Goal: Task Accomplishment & Management: Use online tool/utility

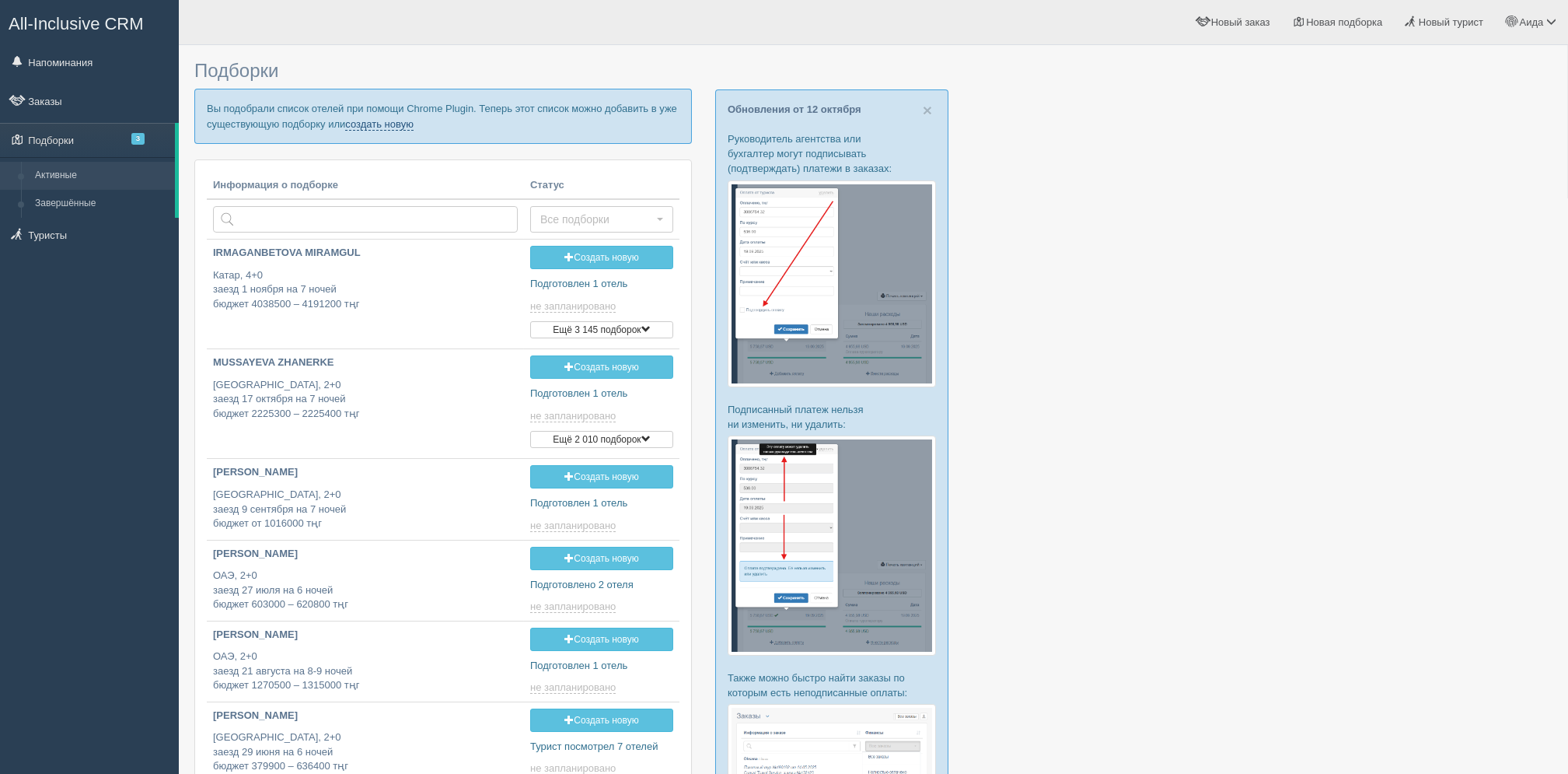
click at [403, 118] on link "создать новую" at bounding box center [379, 124] width 69 height 13
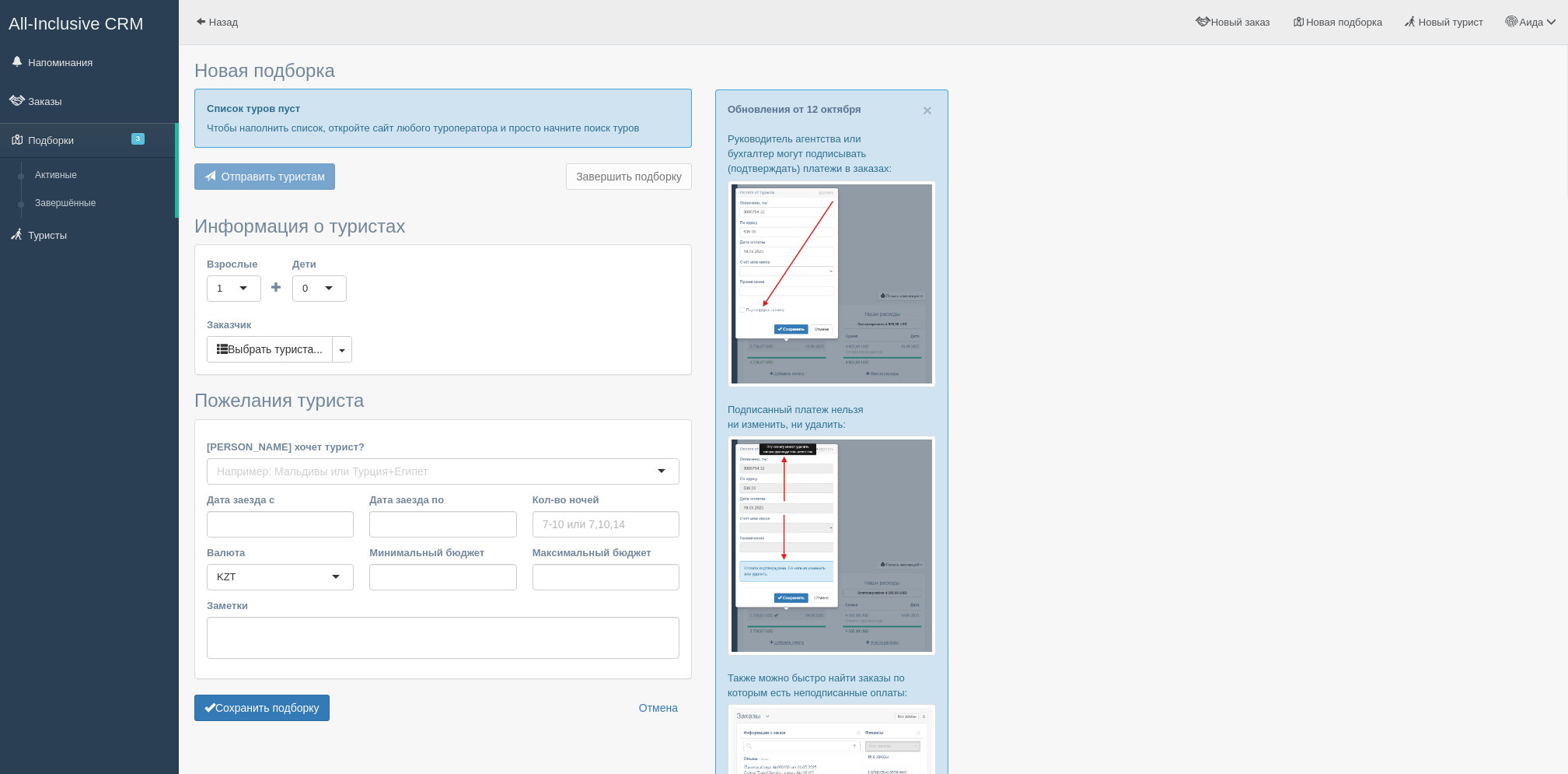
type input "2"
type input "123600"
type input "142100"
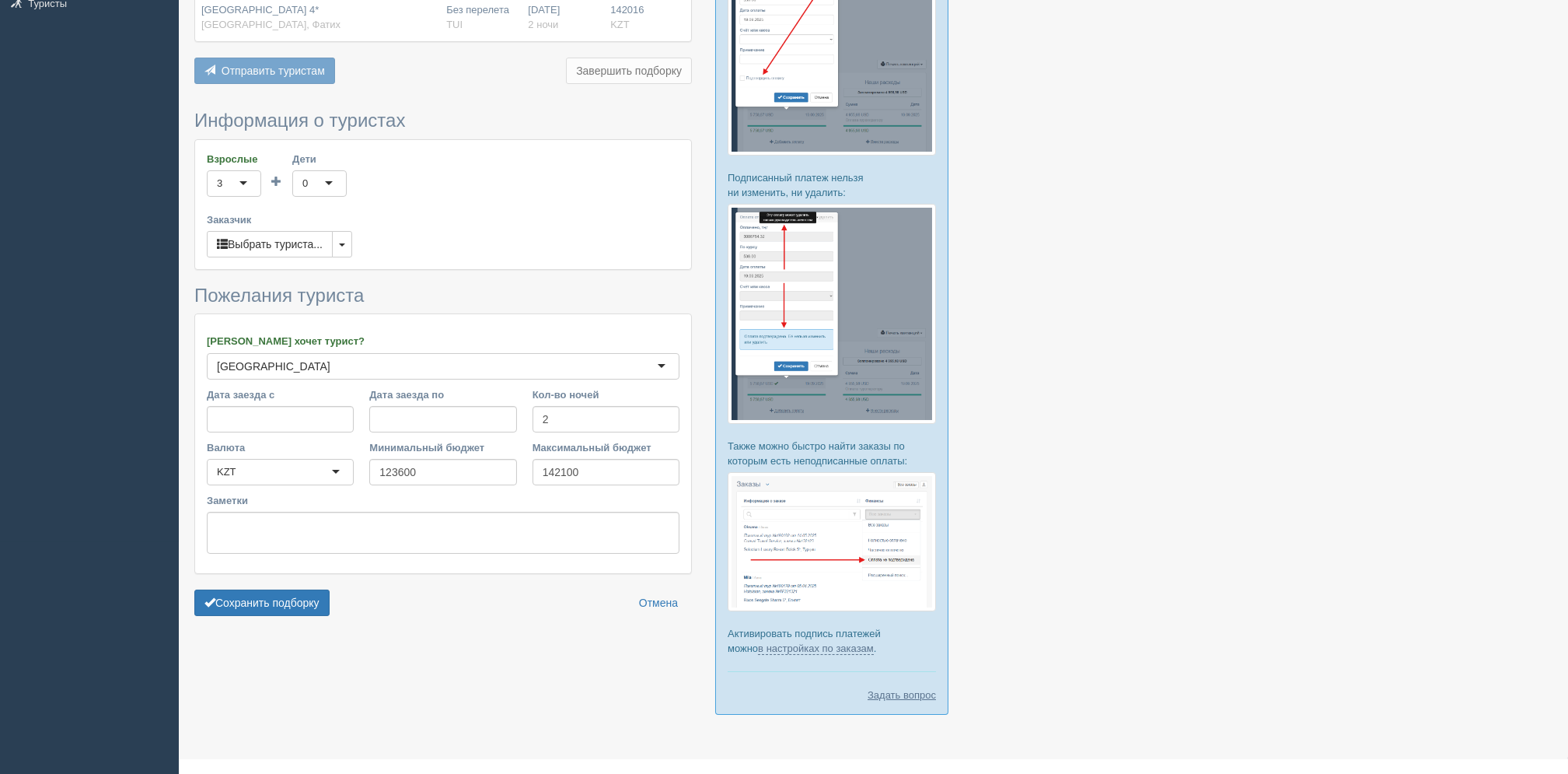
scroll to position [235, 0]
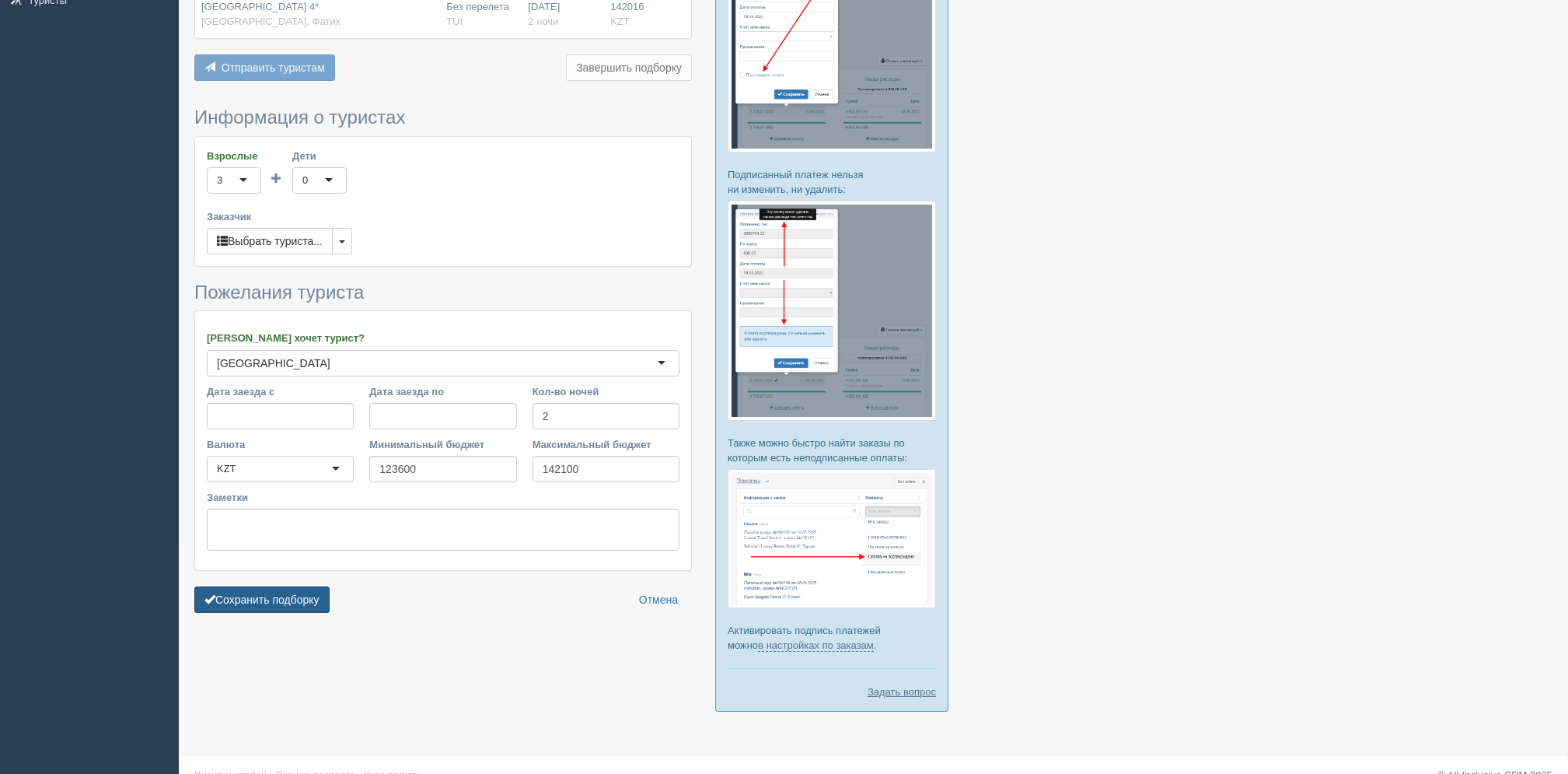
click at [292, 604] on button "Сохранить подборку" at bounding box center [262, 600] width 136 height 27
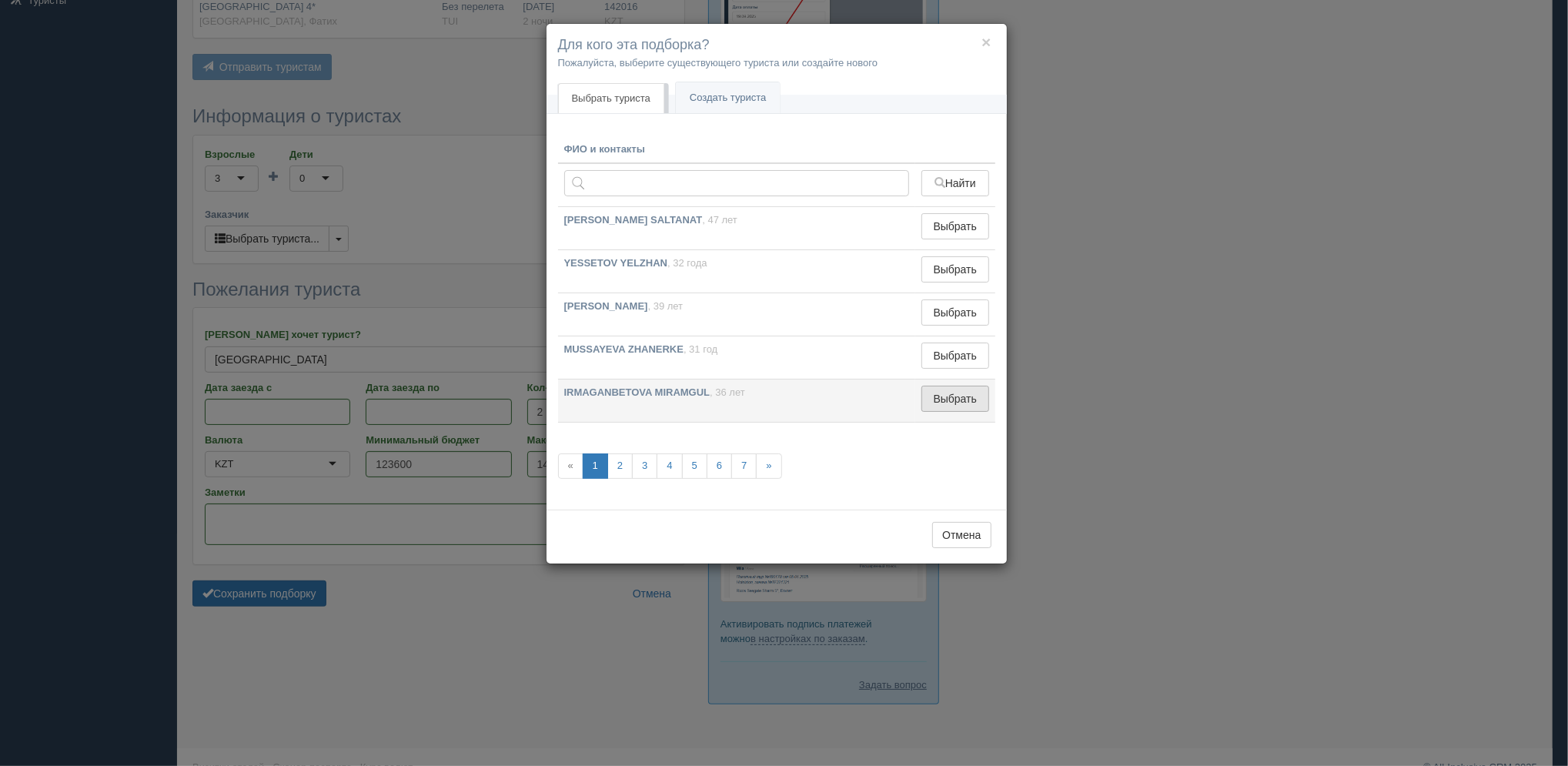
click at [961, 402] on button "Выбрать" at bounding box center [954, 399] width 67 height 27
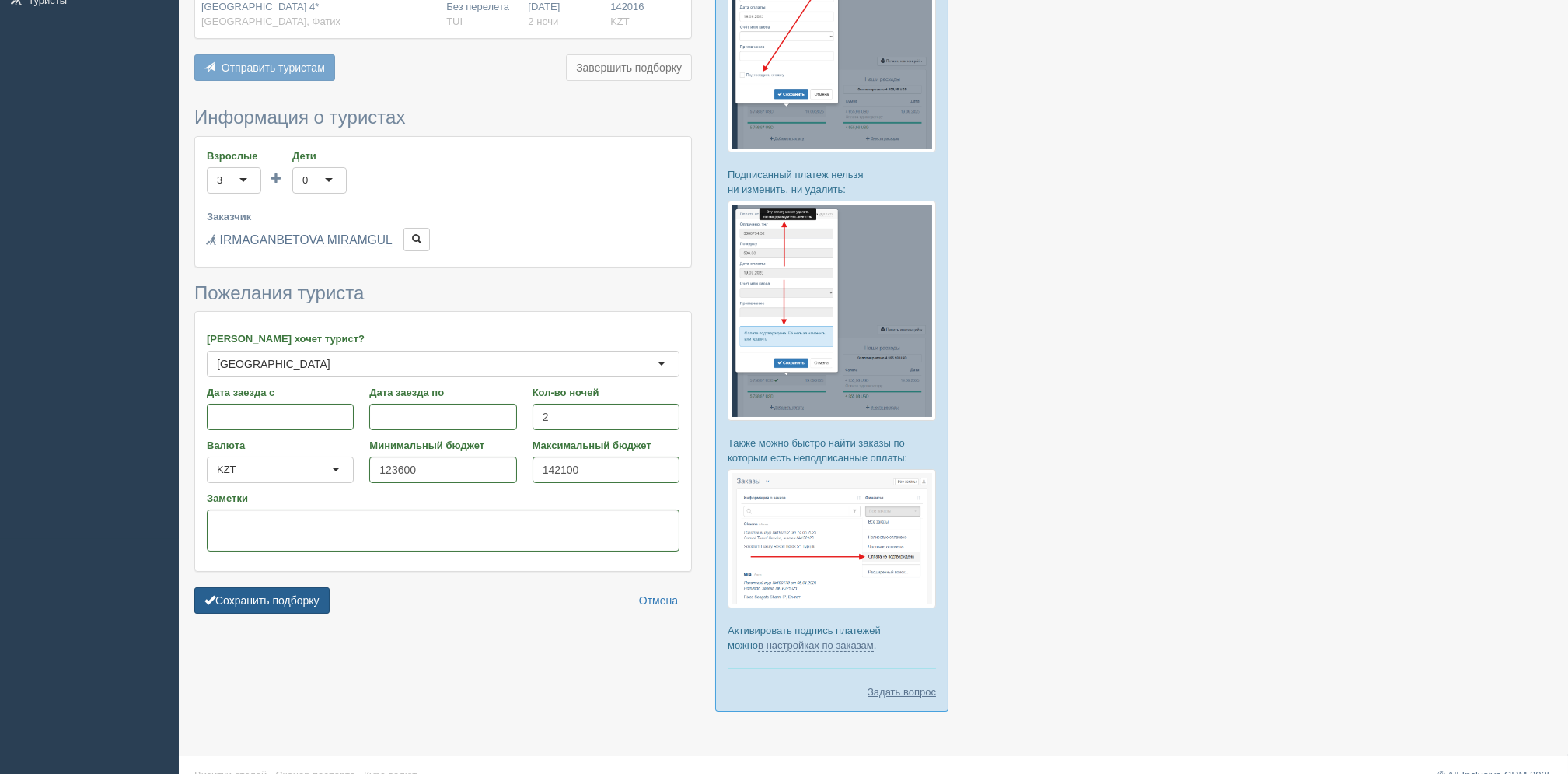
click at [302, 612] on button "Сохранить подборку" at bounding box center [262, 601] width 136 height 27
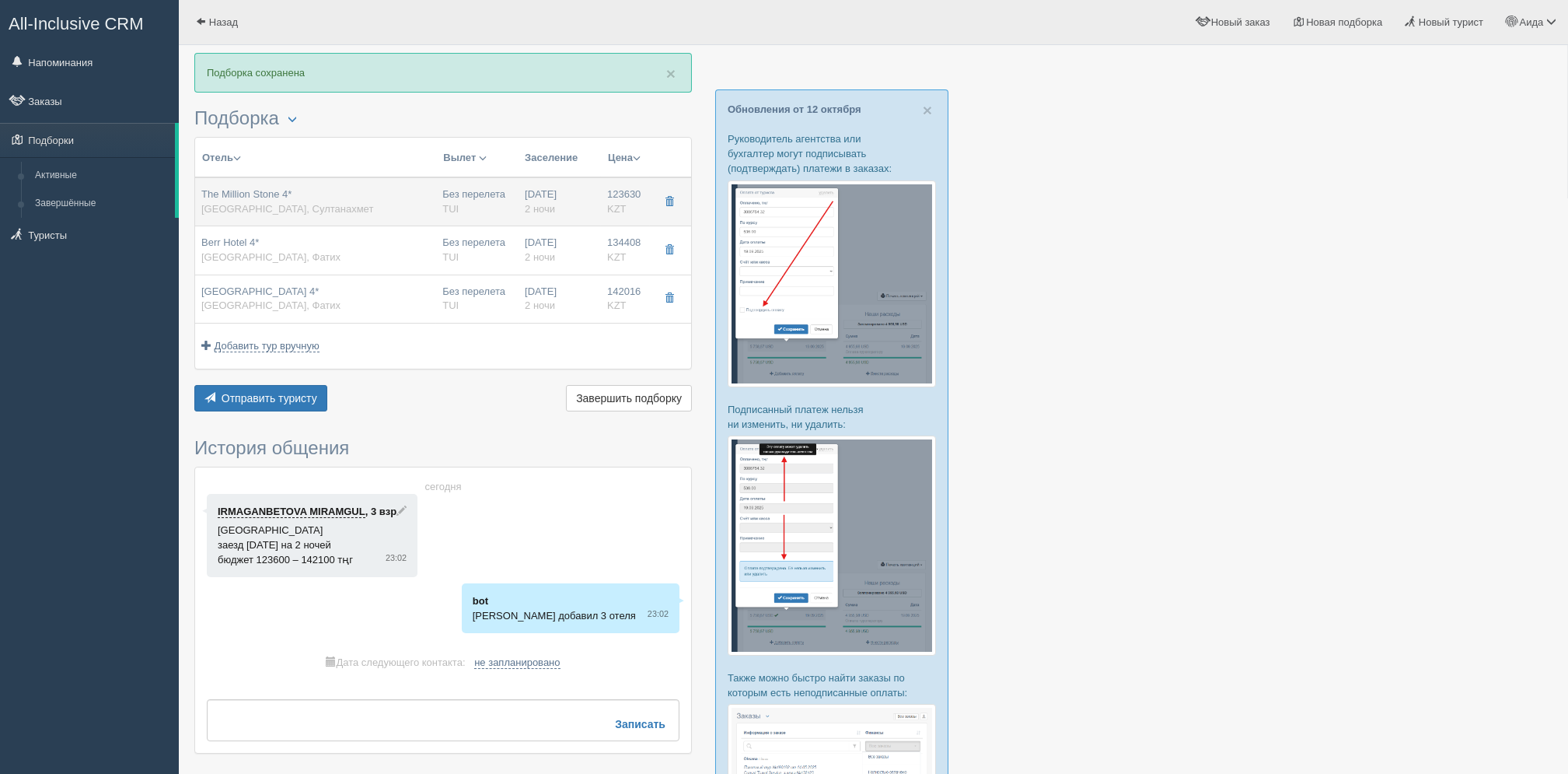
click at [300, 202] on div "The Million Stone 4* Турция, Султанахмет" at bounding box center [315, 202] width 229 height 28
type input "The Million Stone 4*"
type input "https://www.booking.com/hotel/tr/the-million-stone.ru.html?aid=357028&label=bin…"
type input "[GEOGRAPHIC_DATA]"
type input "Султанахмет"
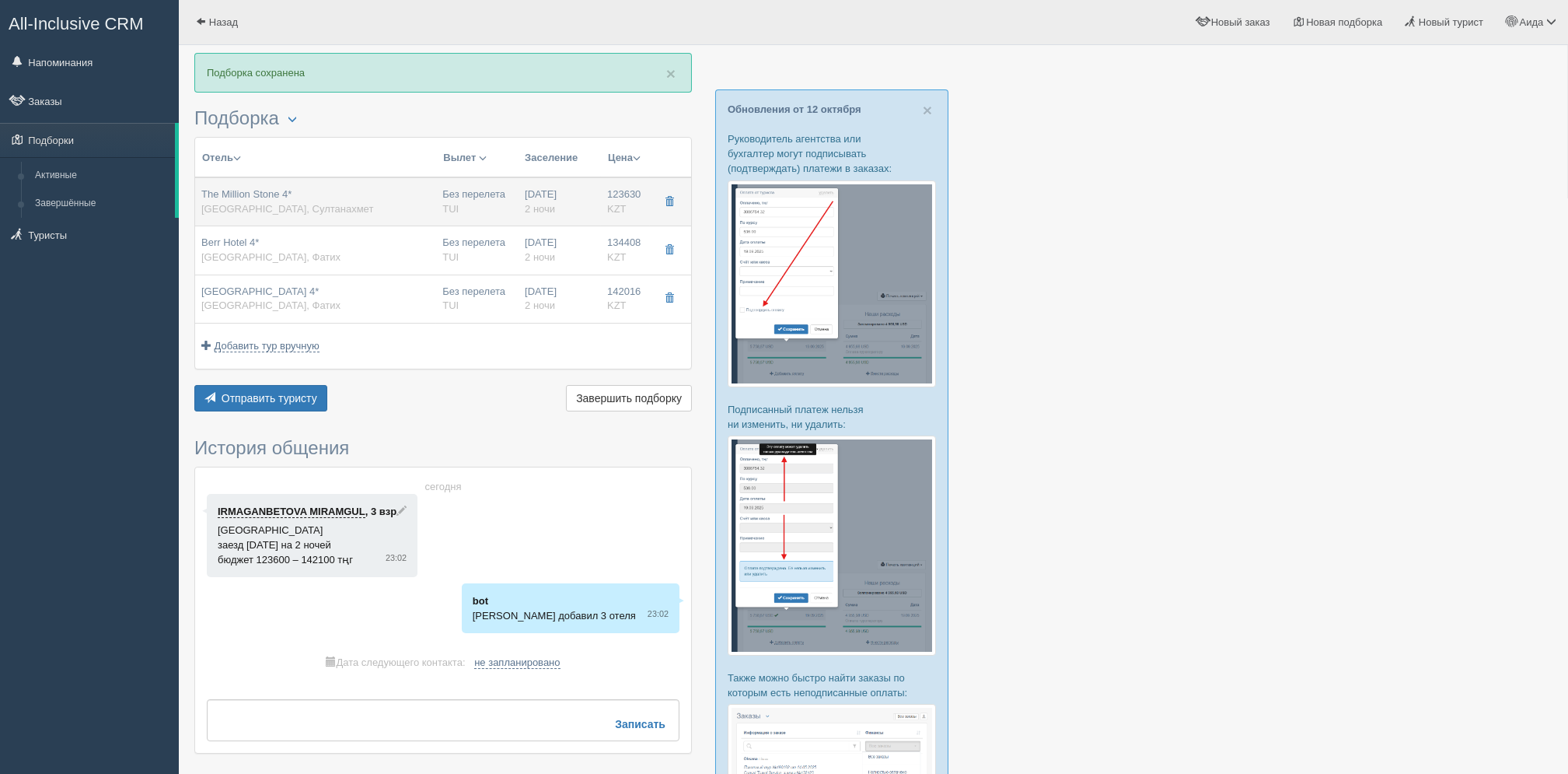
type input "123630.00"
type input "Без перелета"
type input "2"
type input "Eco Room"
type input "Bed & Breakfast Bed And Breakfast"
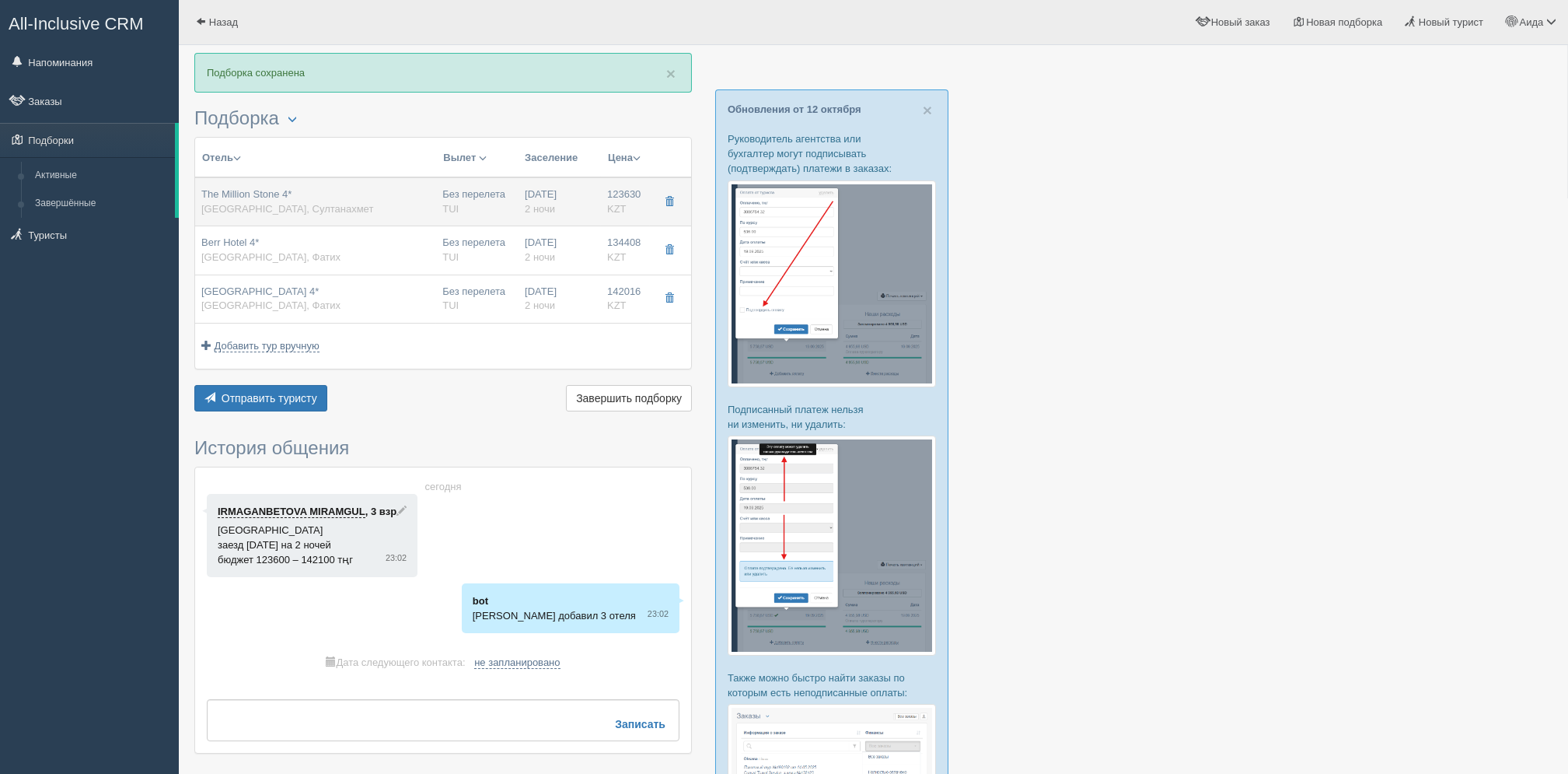
type input "TUI"
type input "https://newb2b.fstravel.com/hotel/829052"
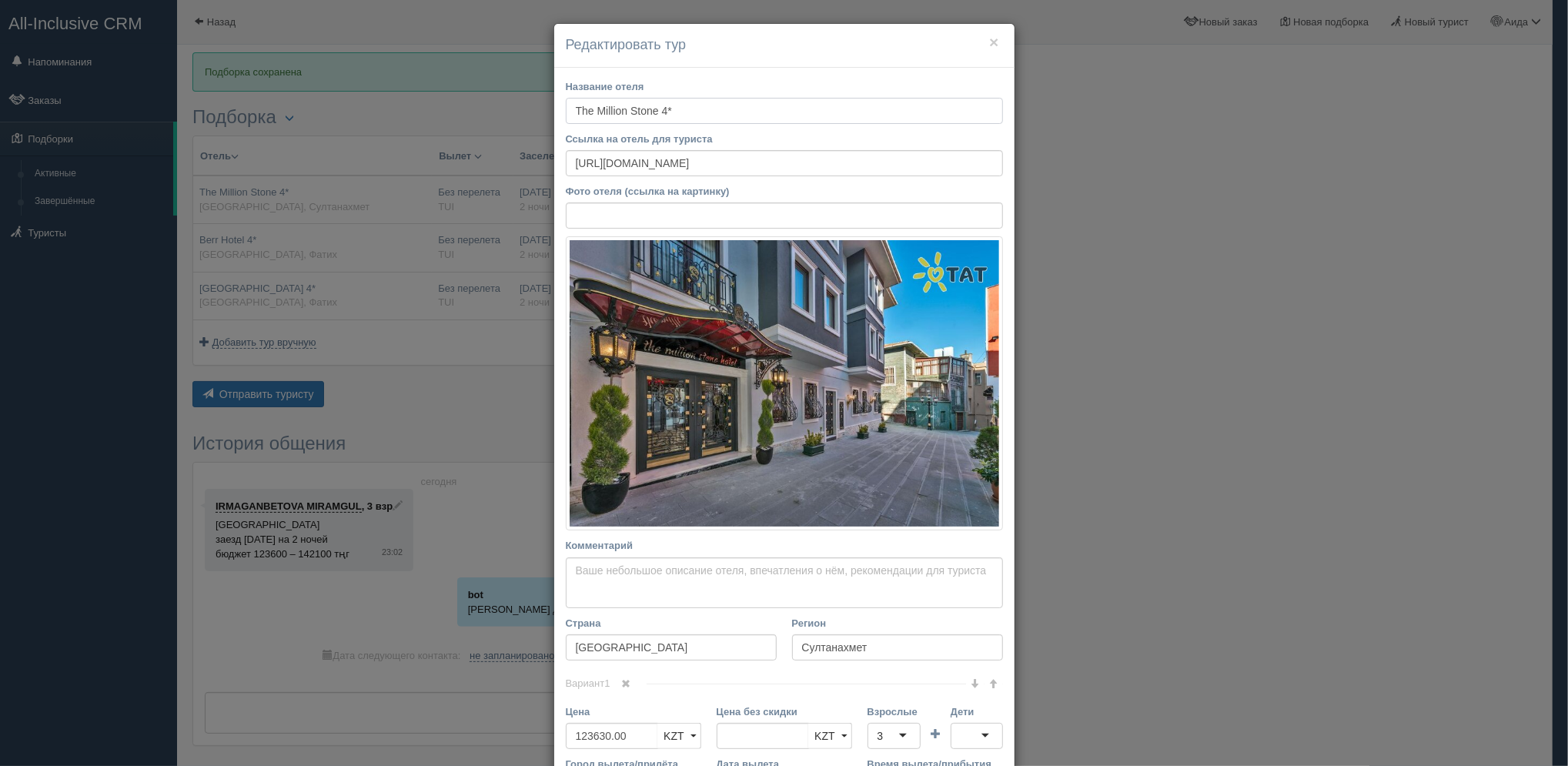
drag, startPoint x: 692, startPoint y: 106, endPoint x: 533, endPoint y: 110, distance: 159.1
click at [531, 110] on div "× Редактировать тур Название отеля The Million Stone 4* Ссылка на отель для тур…" at bounding box center [784, 383] width 1568 height 766
click at [1075, 289] on div "× Редактировать тур Название отеля The Million Stone 4* Ссылка на отель для тур…" at bounding box center [784, 383] width 1568 height 766
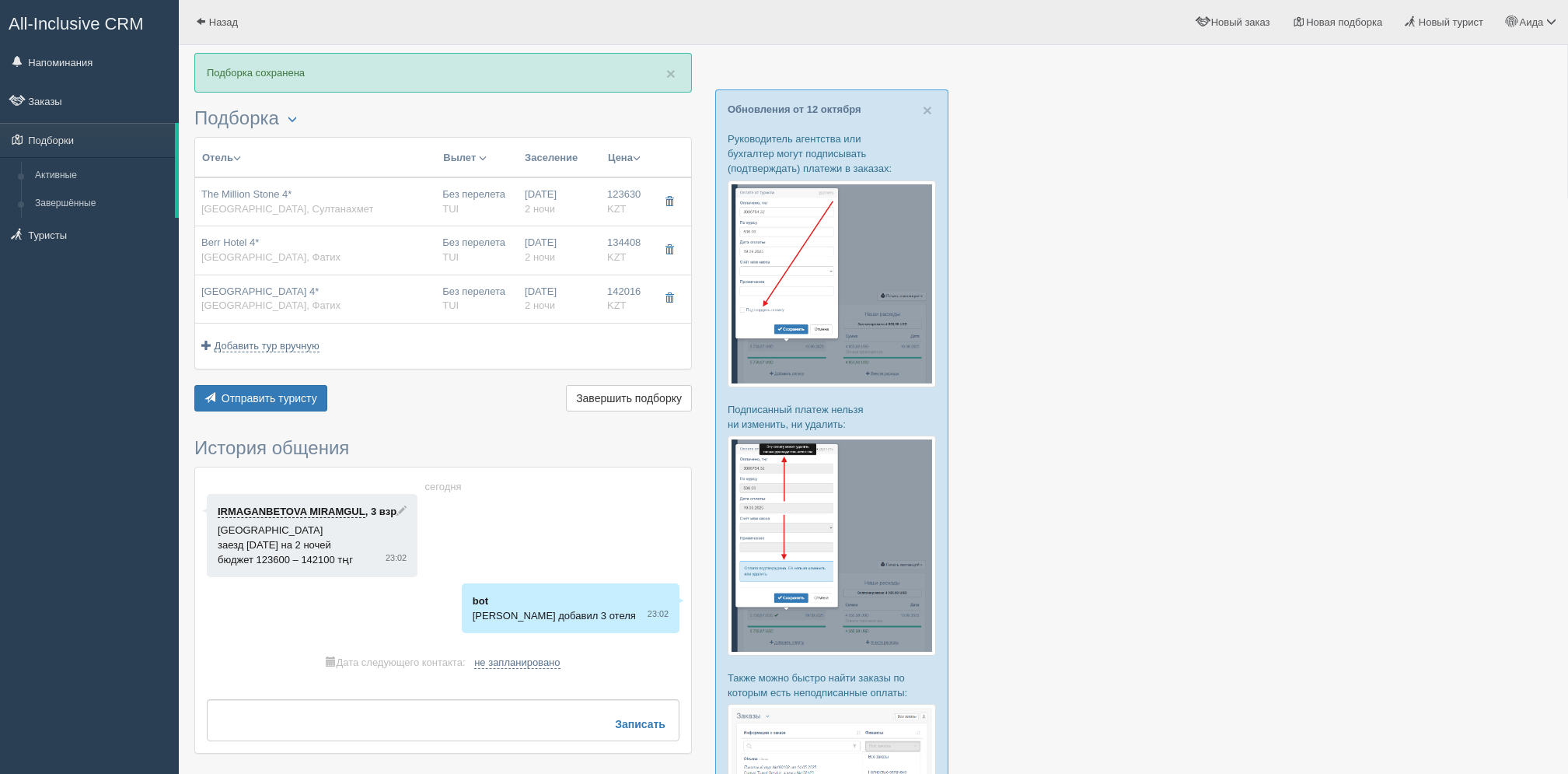
click at [329, 396] on div "Отправить туристу Отправить Завершить подборку Активировать подборку Добавить и…" at bounding box center [443, 400] width 498 height 30
click at [297, 397] on span "Отправить туристу" at bounding box center [270, 398] width 95 height 13
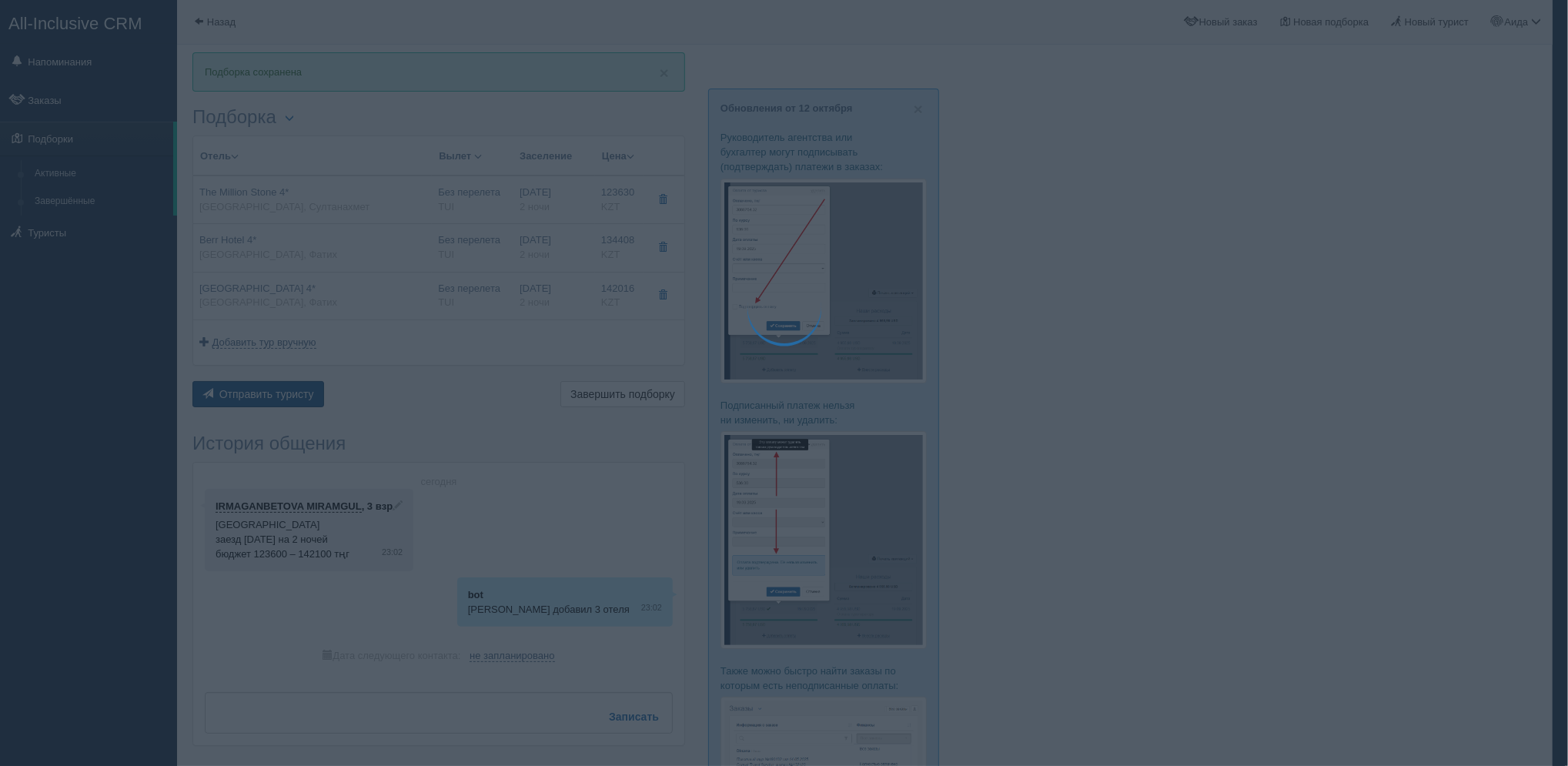
type textarea "🌞 Добрый день! Предлагаем Вам рассмотреть следующие варианты: 🌎 Турция, Султана…"
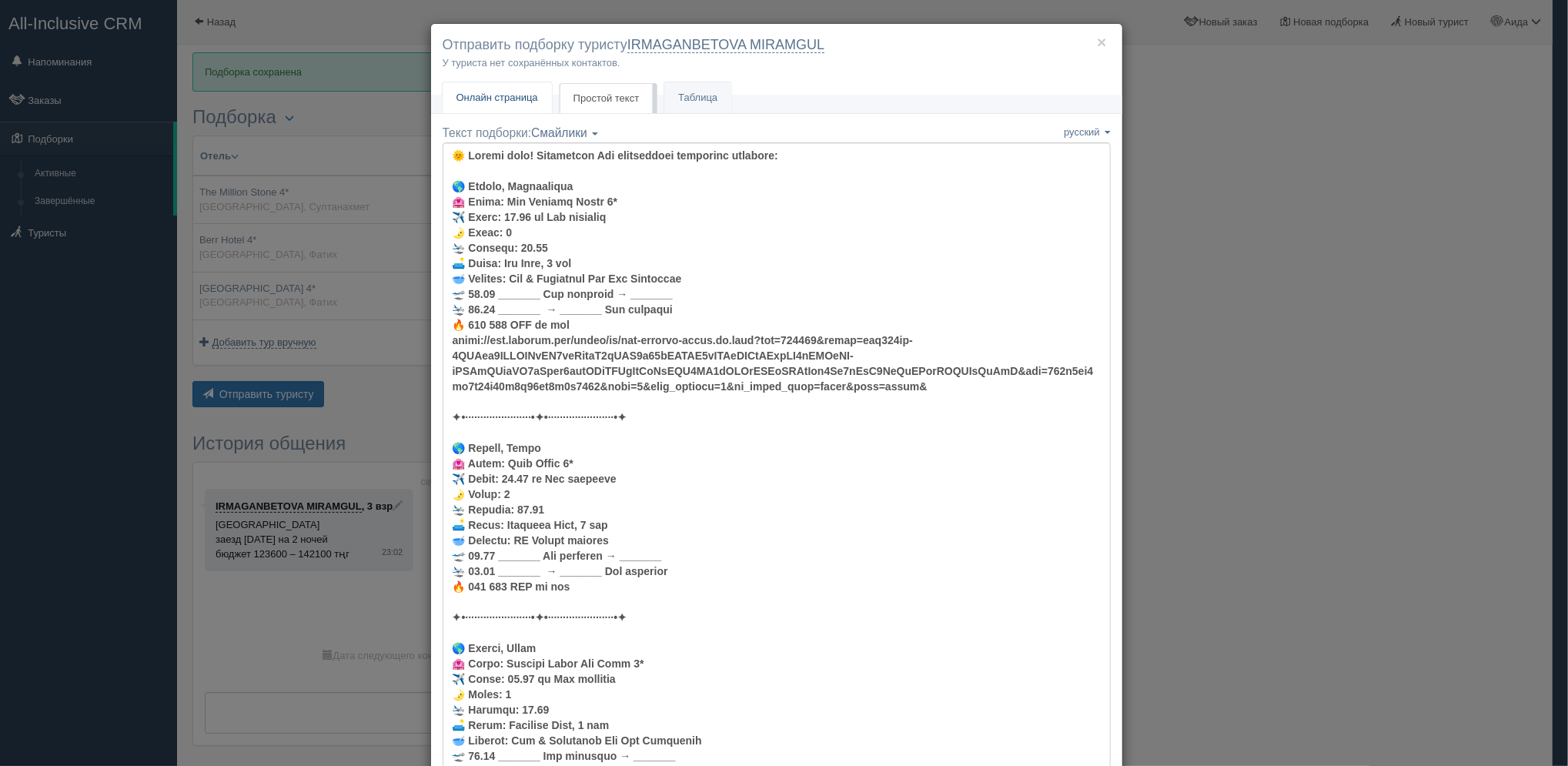
click at [510, 100] on span "Онлайн страница" at bounding box center [497, 97] width 81 height 12
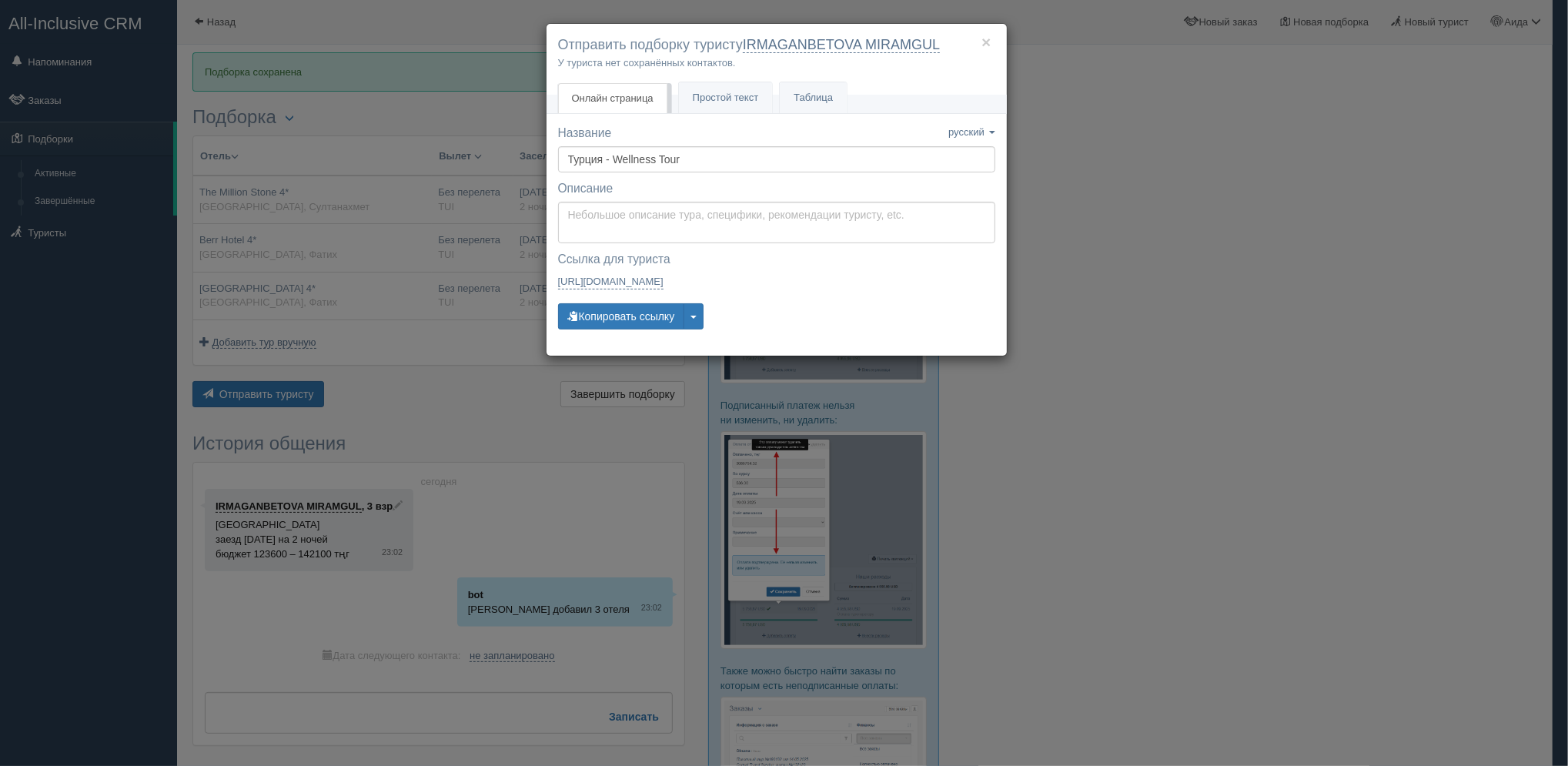
click at [594, 332] on div "Название Название сохранено русский english eesti latviešu polski українська ру…" at bounding box center [776, 234] width 437 height 220
click at [607, 317] on button "Копировать ссылку" at bounding box center [621, 317] width 127 height 27
